Goal: Check status: Check status

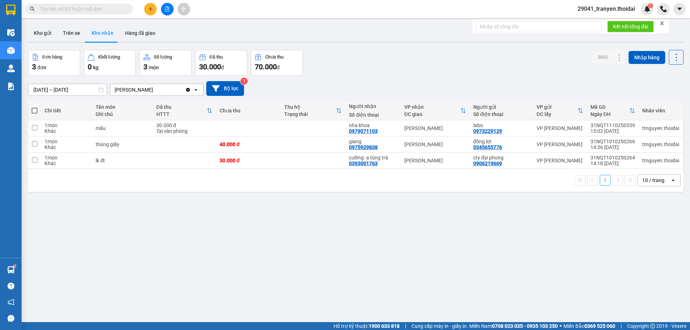
click at [385, 51] on div "Đơn hàng 3 đơn Khối lượng 0 kg Số lượng 3 món Đã thu 30.000 đ Chưa thu 70.000 đ…" at bounding box center [356, 63] width 656 height 26
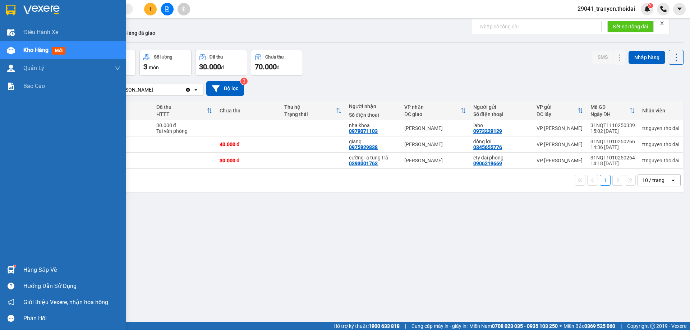
click at [35, 271] on div "Hàng sắp về" at bounding box center [71, 270] width 97 height 11
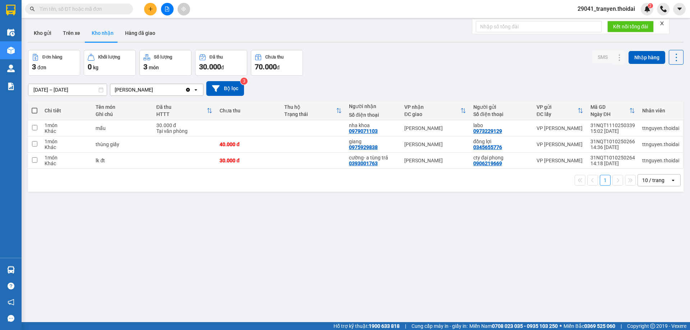
drag, startPoint x: 357, startPoint y: 269, endPoint x: 217, endPoint y: 142, distance: 189.1
click at [357, 267] on section "Kết quả tìm kiếm ( 0 ) Bộ lọc No Data 29041_tranyen.thoidai 2 Điều hành xe Kho …" at bounding box center [345, 165] width 690 height 330
drag, startPoint x: 380, startPoint y: 71, endPoint x: 331, endPoint y: 67, distance: 48.7
click at [378, 70] on div "Đơn hàng 3 đơn Khối lượng 0 kg Số lượng 3 món Đã thu 30.000 đ Chưa thu 70.000 đ…" at bounding box center [356, 63] width 656 height 26
click at [453, 68] on div "Đơn hàng 3 đơn Khối lượng 0 kg Số lượng 3 món Đã thu 30.000 đ Chưa thu 70.000 đ…" at bounding box center [356, 63] width 656 height 26
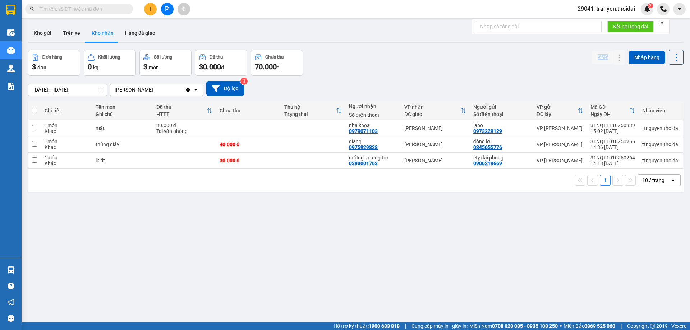
click at [453, 68] on div "Đơn hàng 3 đơn Khối lượng 0 kg Số lượng 3 món Đã thu 30.000 đ Chưa thu 70.000 đ…" at bounding box center [356, 63] width 656 height 26
drag, startPoint x: 338, startPoint y: 180, endPoint x: 371, endPoint y: 121, distance: 68.1
click at [337, 181] on div "1 10 / trang open" at bounding box center [356, 180] width 650 height 12
drag, startPoint x: 410, startPoint y: 70, endPoint x: 409, endPoint y: 77, distance: 7.3
click at [410, 73] on div "Đơn hàng 3 đơn Khối lượng 0 kg Số lượng 3 món Đã thu 30.000 đ Chưa thu 70.000 đ…" at bounding box center [356, 63] width 656 height 26
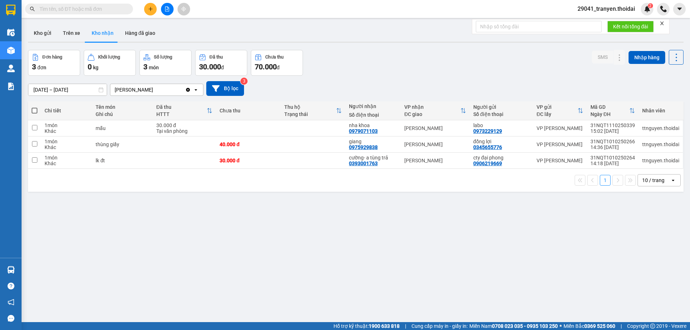
click at [337, 175] on div "1 10 / trang open" at bounding box center [356, 180] width 650 height 12
click at [348, 87] on div "[DATE] – [DATE] Press the down arrow key to interact with the calendar and sele…" at bounding box center [356, 88] width 656 height 15
click at [41, 33] on button "Kho gửi" at bounding box center [42, 32] width 29 height 17
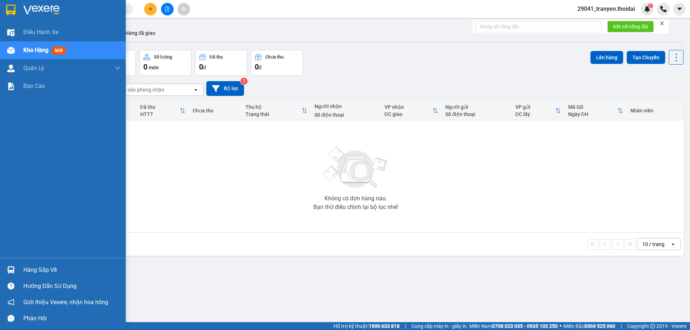
click at [19, 12] on div at bounding box center [63, 11] width 126 height 23
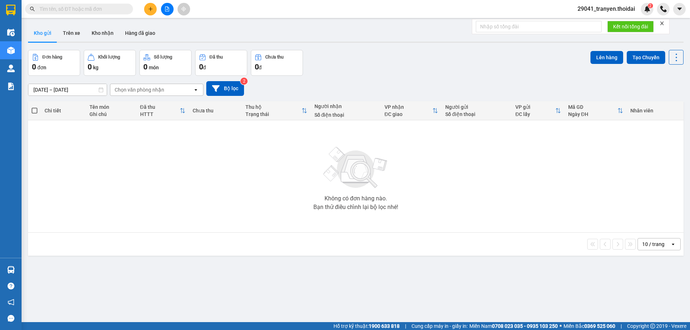
drag, startPoint x: 403, startPoint y: 64, endPoint x: 311, endPoint y: 123, distance: 109.0
click at [403, 64] on div "Đơn hàng 0 đơn Khối lượng 0 kg Số lượng 0 món Đã thu 0 đ Chưa thu 0 đ Lên hàng …" at bounding box center [356, 63] width 656 height 26
click at [114, 37] on button "Kho nhận" at bounding box center [102, 32] width 33 height 17
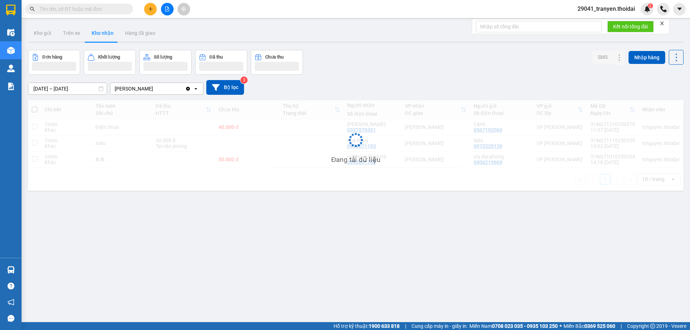
click at [450, 26] on div "Kho gửi Trên xe Kho nhận Hàng đã giao" at bounding box center [356, 33] width 656 height 19
